Goal: Information Seeking & Learning: Learn about a topic

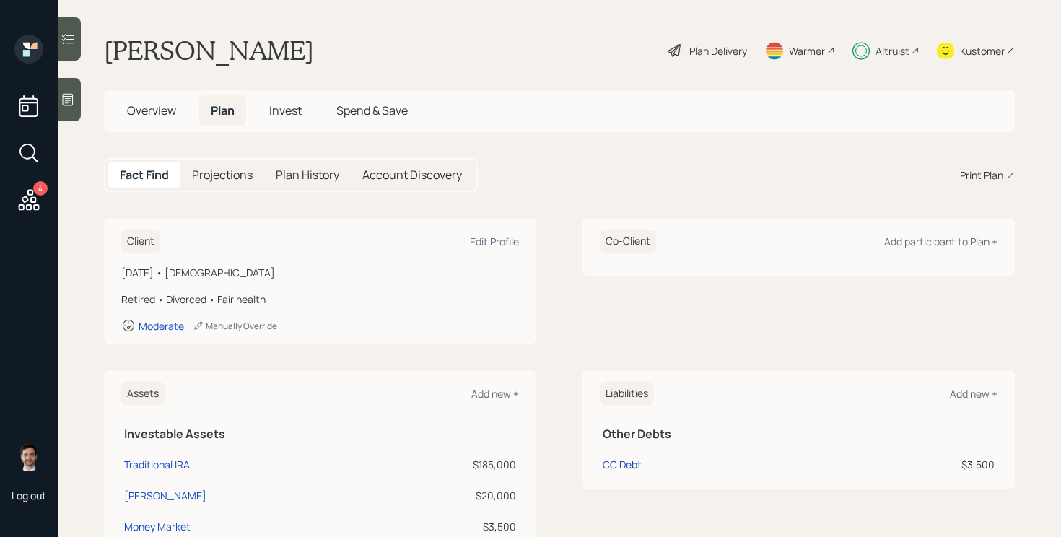
click at [712, 40] on div "Plan Delivery" at bounding box center [707, 51] width 82 height 32
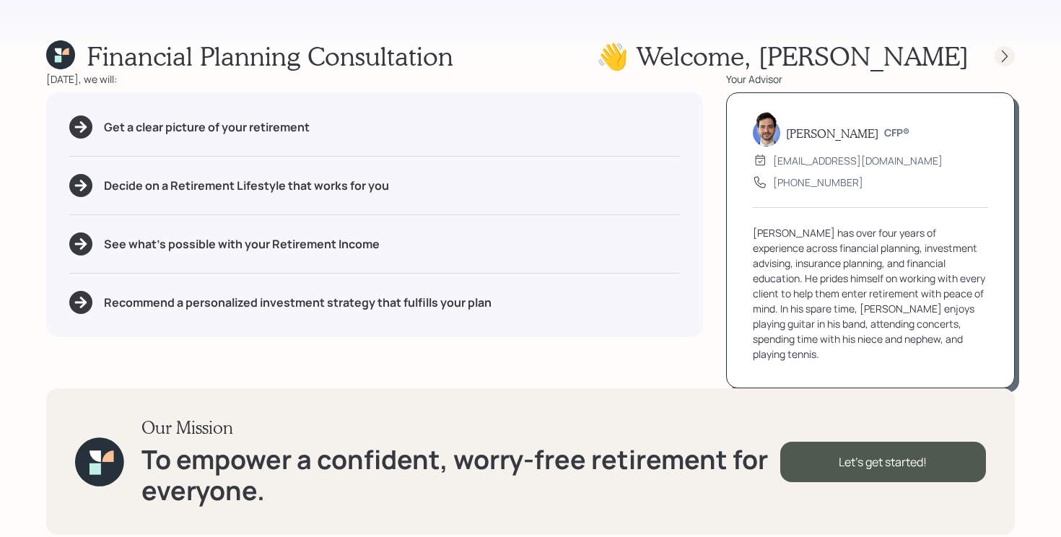
click at [1005, 58] on icon at bounding box center [1005, 56] width 6 height 12
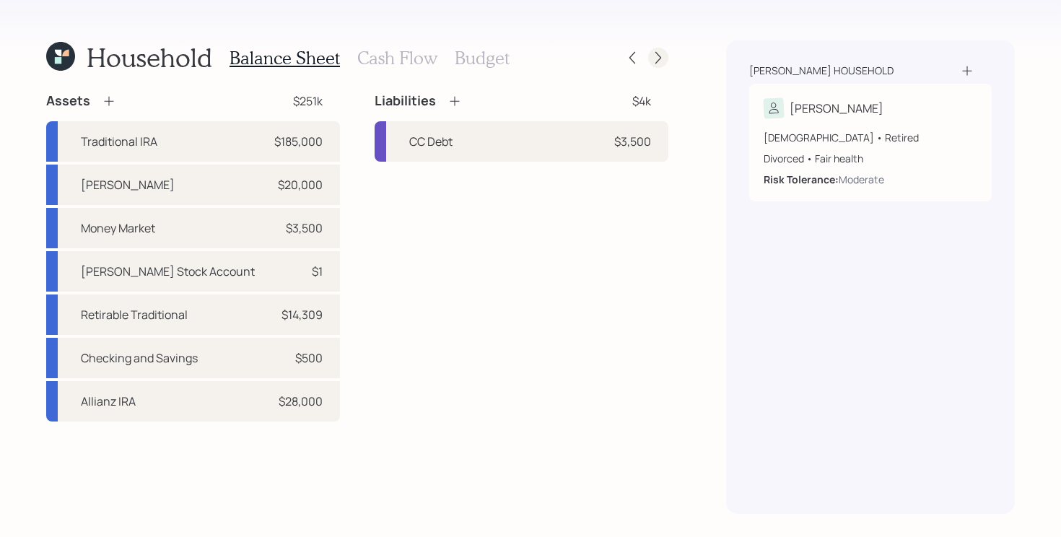
click at [659, 53] on icon at bounding box center [658, 58] width 14 height 14
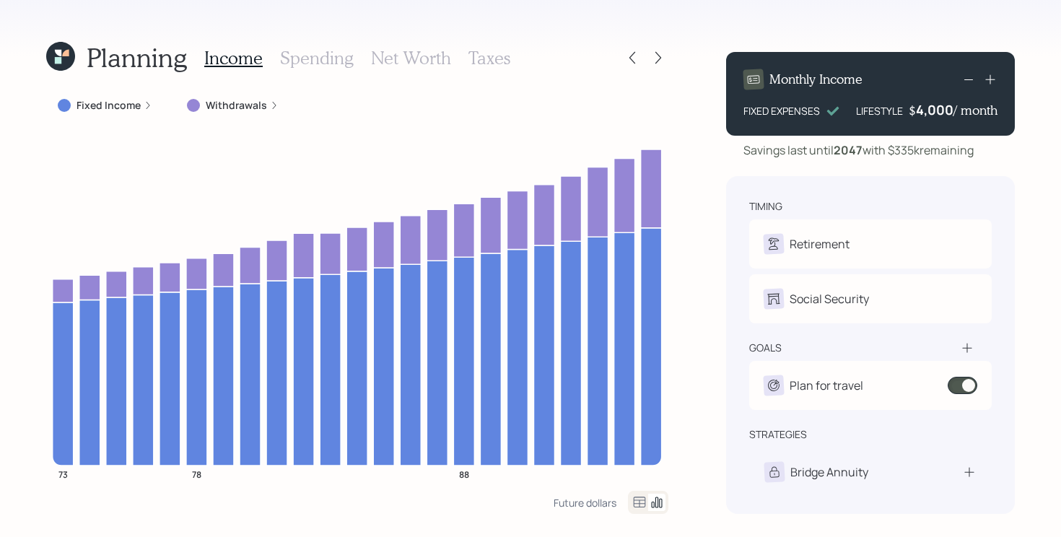
click at [237, 101] on label "Withdrawals" at bounding box center [236, 105] width 61 height 14
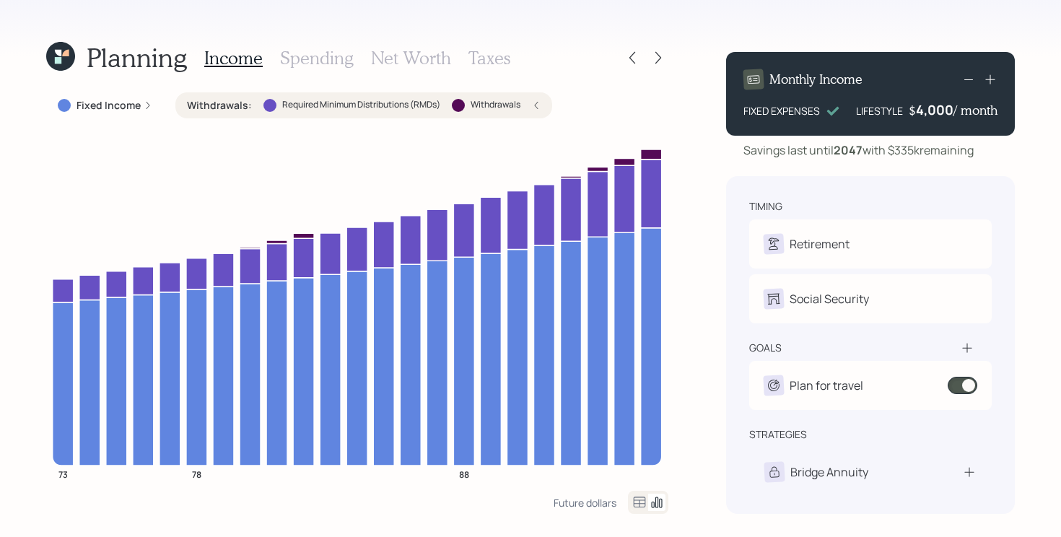
click at [237, 101] on label "Withdrawals :" at bounding box center [219, 105] width 65 height 14
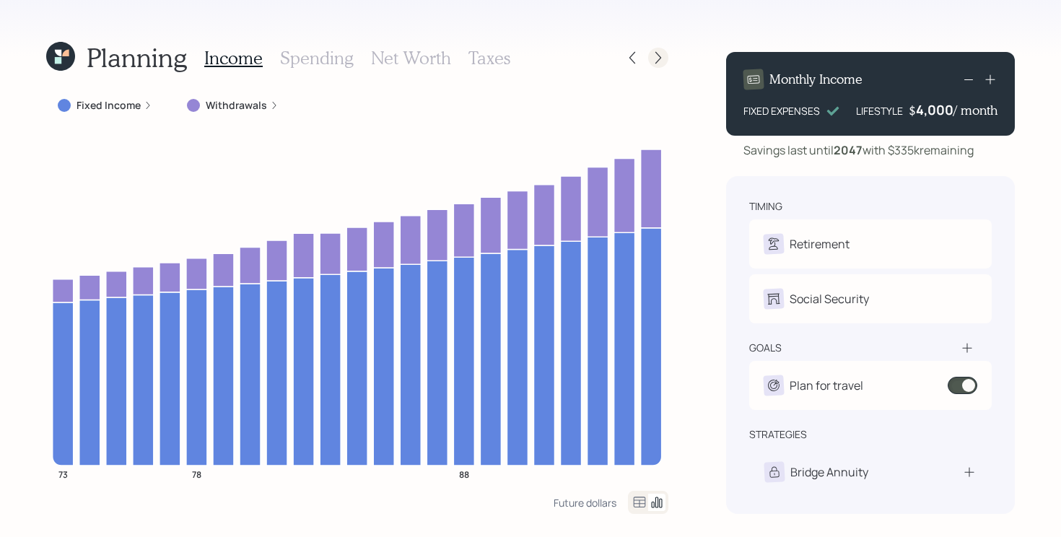
click at [657, 56] on icon at bounding box center [658, 58] width 14 height 14
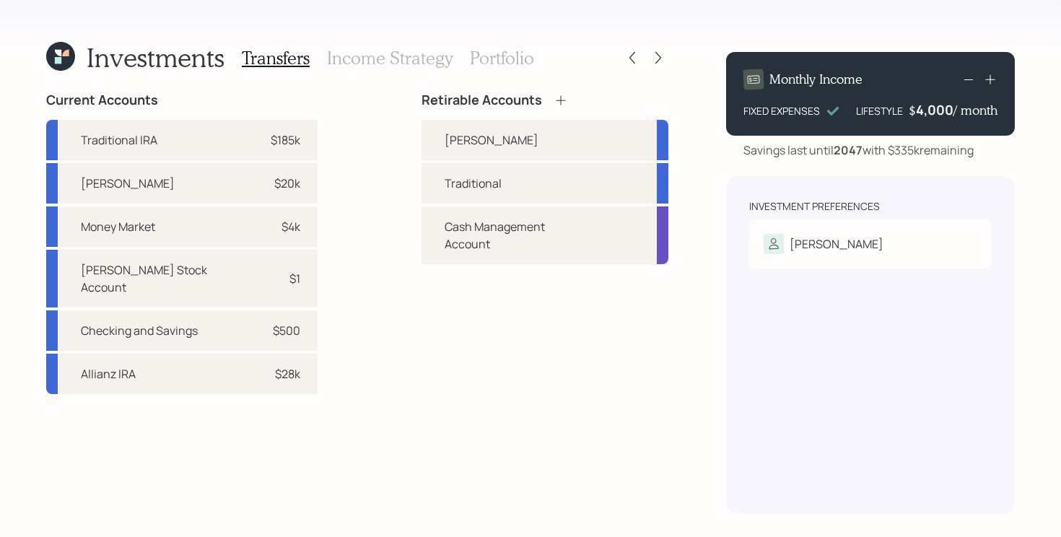
click at [383, 59] on h3 "Income Strategy" at bounding box center [390, 58] width 126 height 21
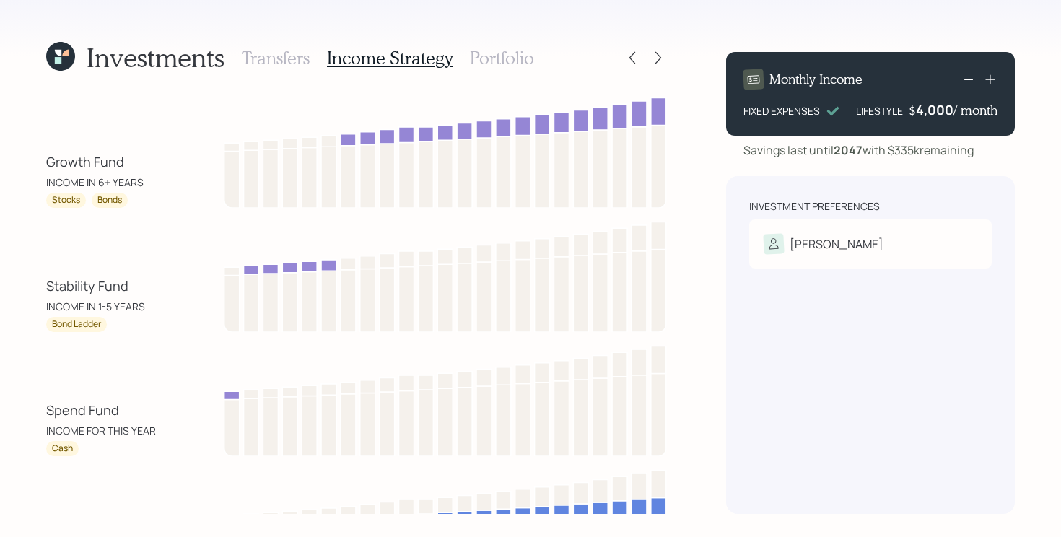
click at [489, 53] on h3 "Portfolio" at bounding box center [502, 58] width 64 height 21
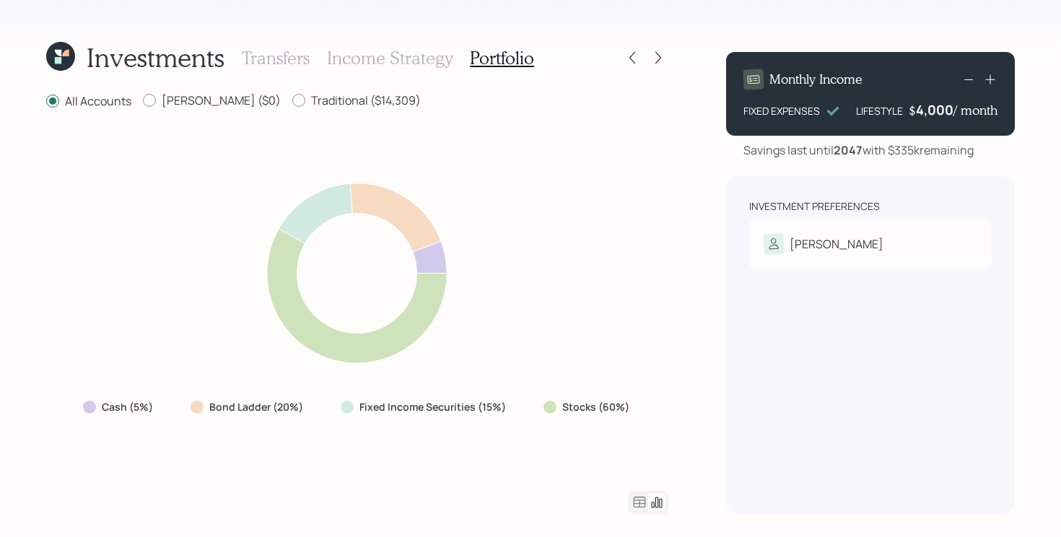
click at [376, 59] on h3 "Income Strategy" at bounding box center [390, 58] width 126 height 21
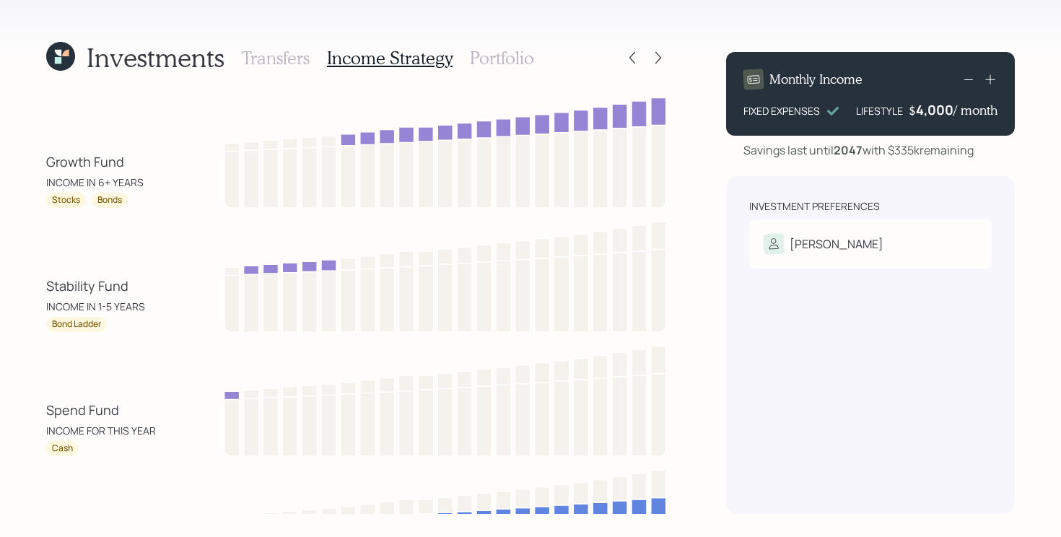
click at [274, 56] on h3 "Transfers" at bounding box center [276, 58] width 68 height 21
